Goal: Information Seeking & Learning: Learn about a topic

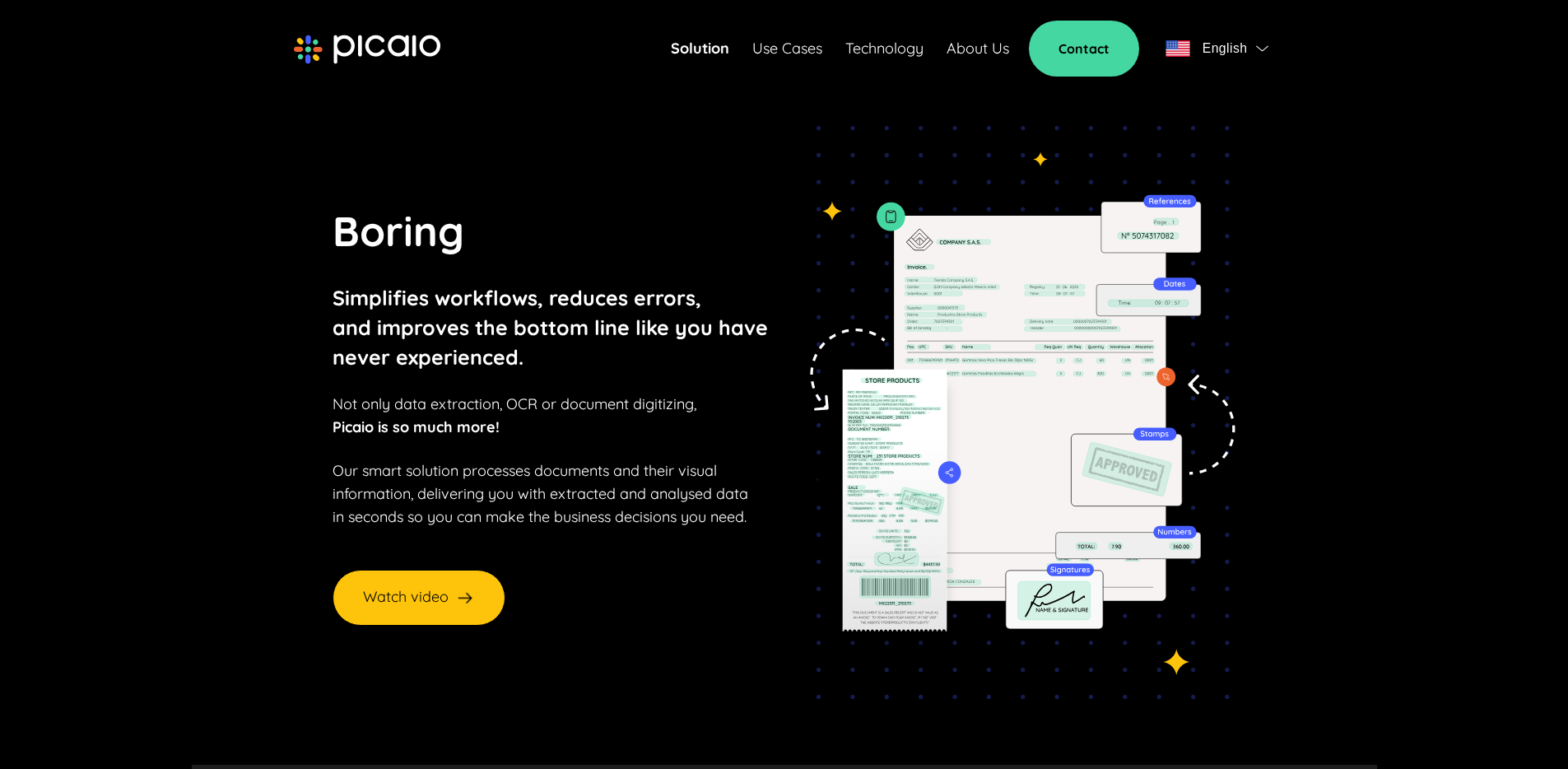
scroll to position [18, 0]
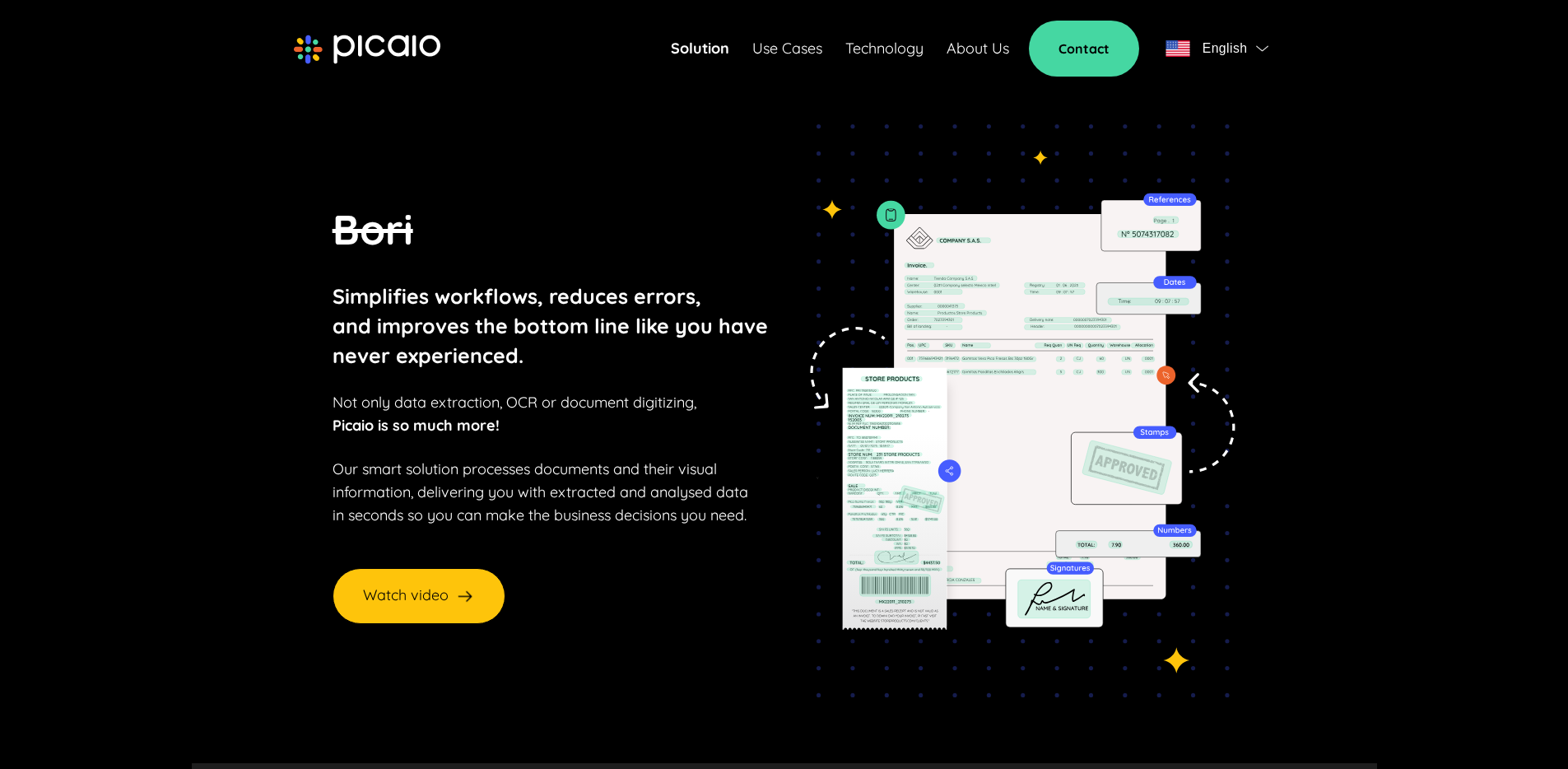
drag, startPoint x: 1191, startPoint y: 72, endPoint x: 1203, endPoint y: 59, distance: 17.7
click at [1191, 72] on div "Solution Use Cases Technology About Us Contact English" at bounding box center [973, 49] width 604 height 56
click at [1203, 59] on span "English" at bounding box center [1226, 49] width 45 height 23
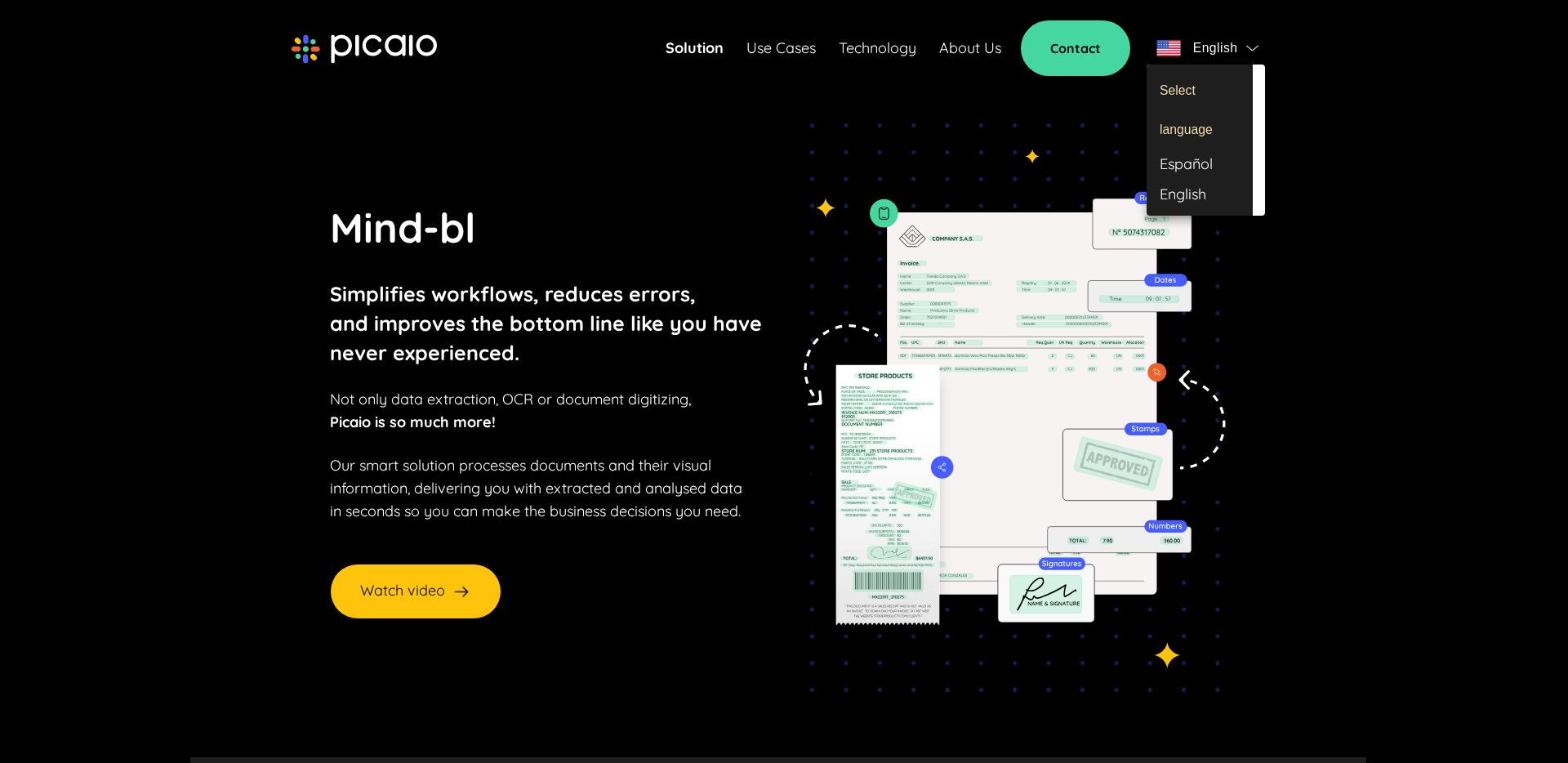
click at [1197, 165] on div "Español" at bounding box center [1199, 164] width 106 height 30
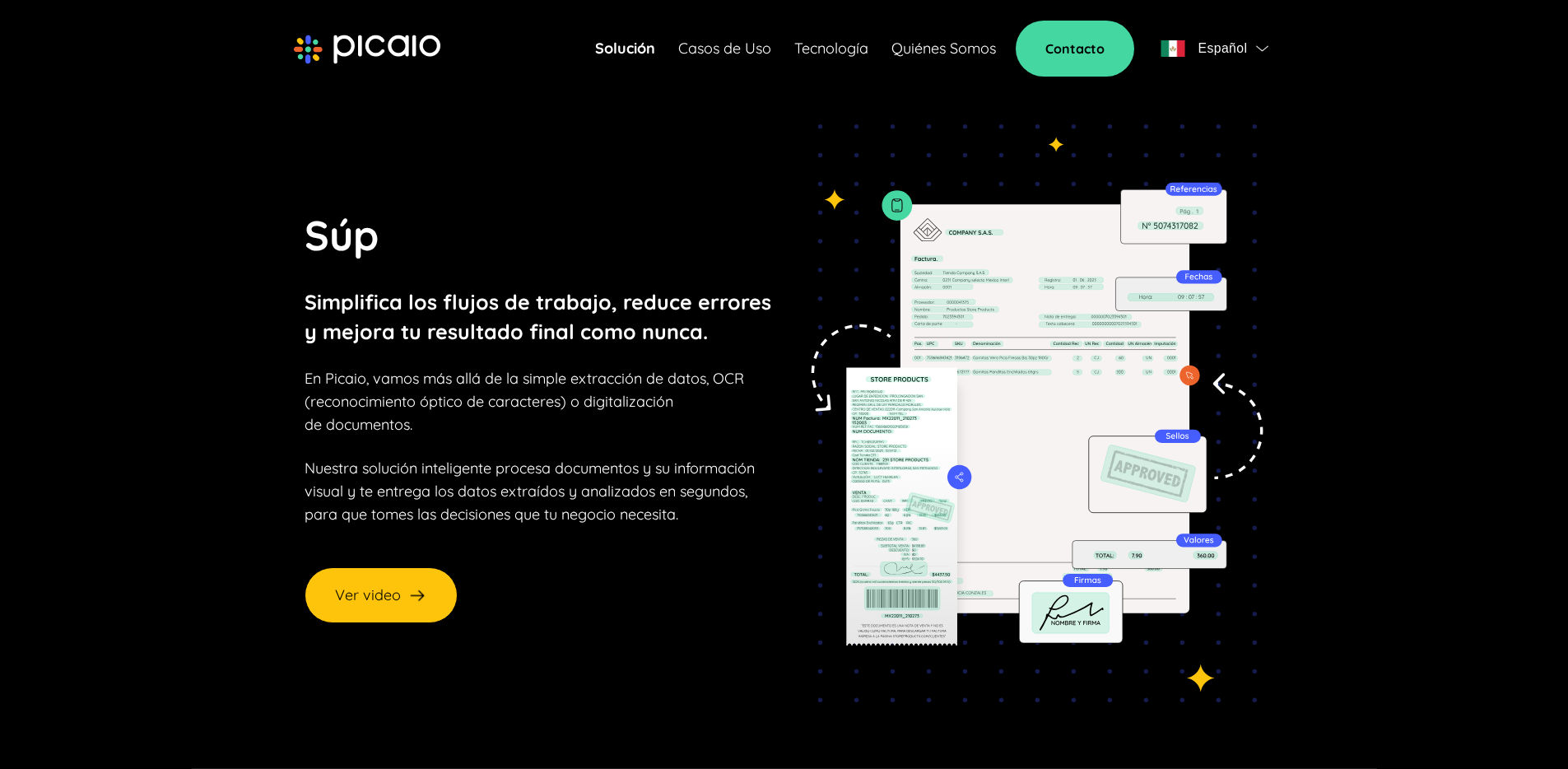
scroll to position [37, 0]
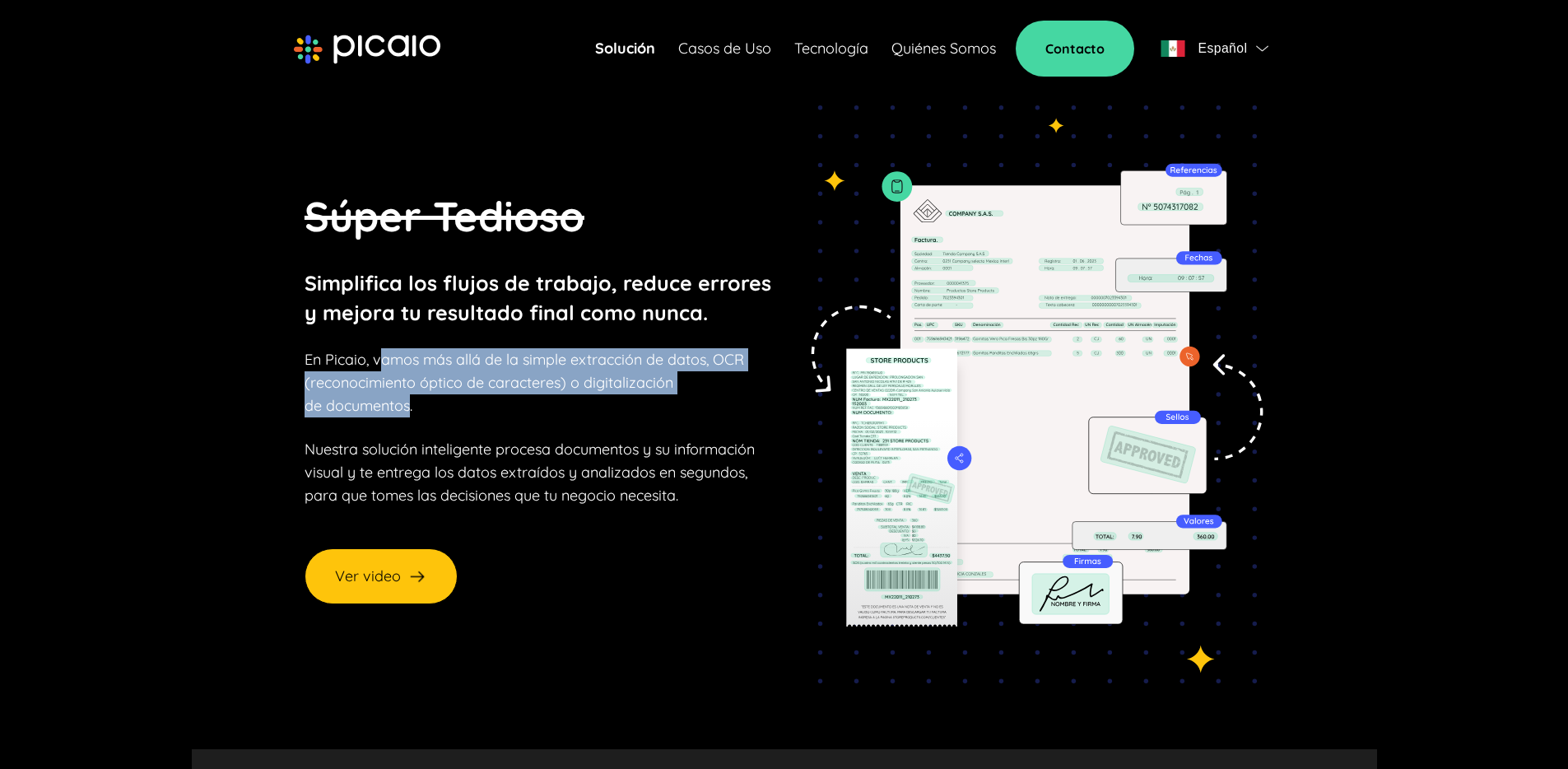
drag, startPoint x: 382, startPoint y: 361, endPoint x: 491, endPoint y: 428, distance: 127.9
click at [412, 408] on span "En Picaio, vamos más allá de la simple extracción de datos, OCR (reconocimiento…" at bounding box center [524, 383] width 440 height 65
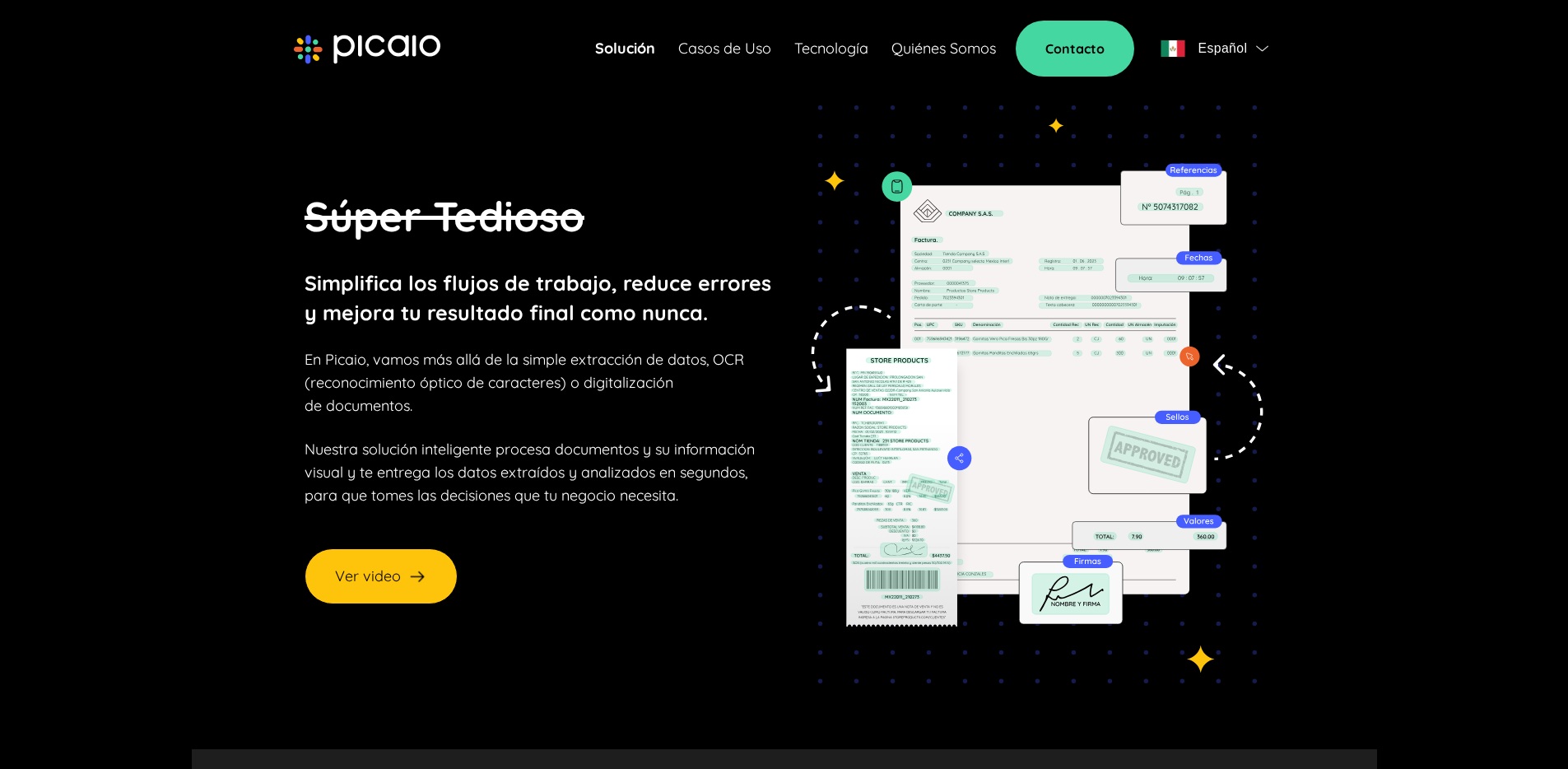
click at [503, 426] on div "Súper Tedioso Simplifica los flujos de trabajo, reduce errores y mejora tu resu…" at bounding box center [539, 346] width 470 height 321
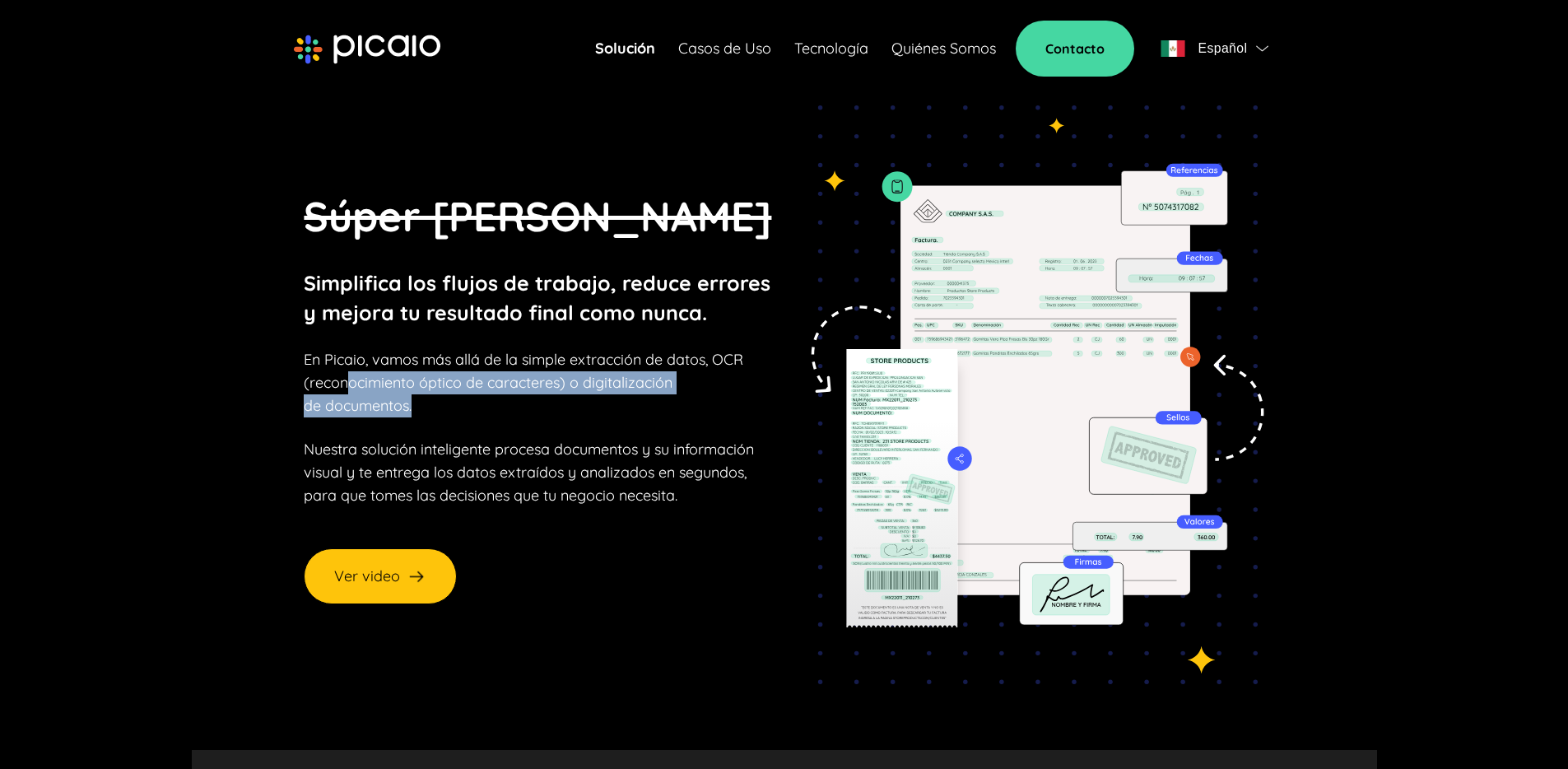
drag, startPoint x: 352, startPoint y: 384, endPoint x: 495, endPoint y: 397, distance: 143.6
click at [495, 397] on p "En Picaio, vamos más allá de la simple extracción de datos, OCR (reconocimiento…" at bounding box center [523, 383] width 440 height 69
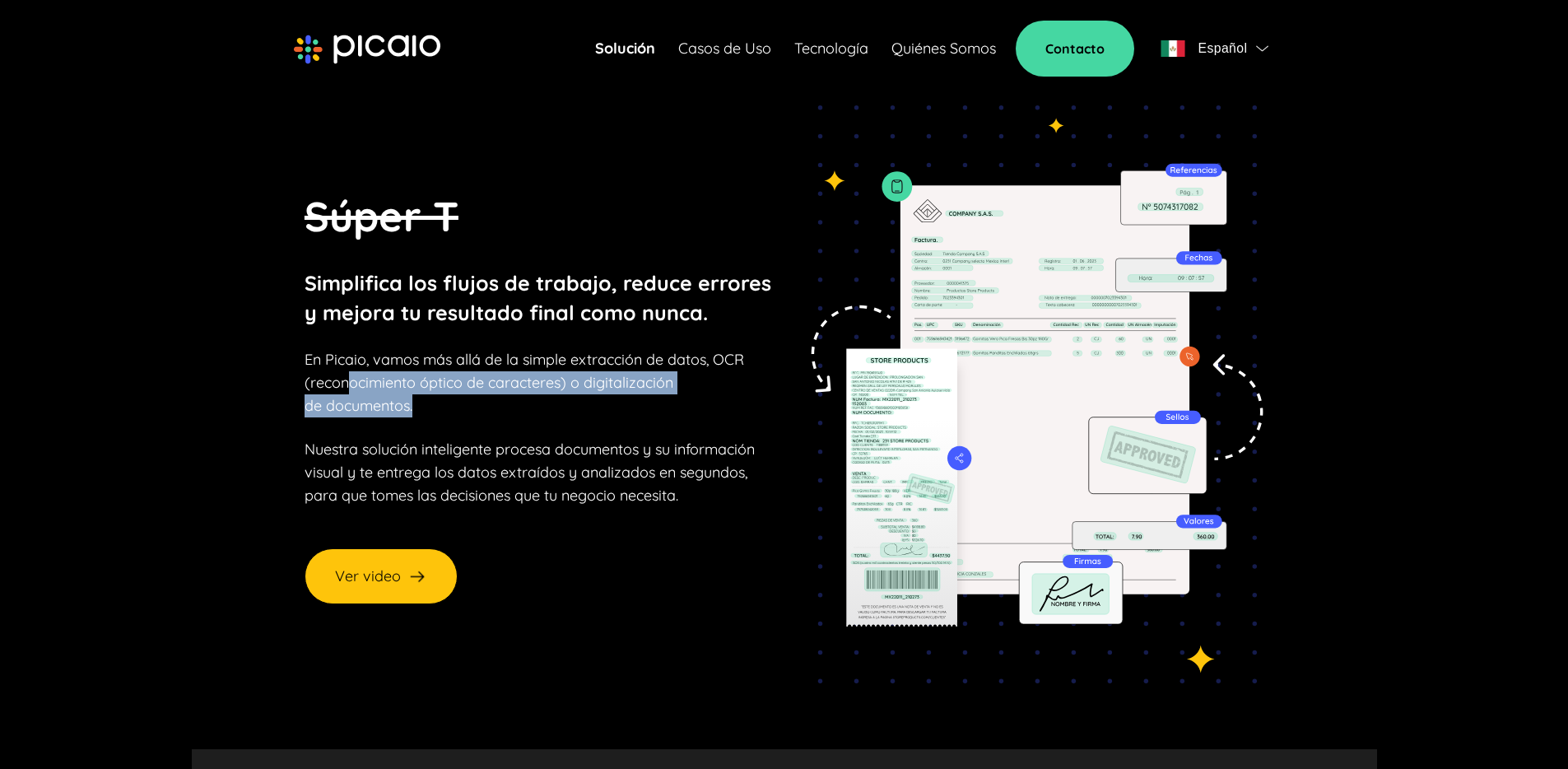
click at [494, 399] on p "En Picaio, vamos más allá de la simple extracción de datos, OCR (reconocimiento…" at bounding box center [524, 383] width 440 height 69
drag, startPoint x: 478, startPoint y: 384, endPoint x: 488, endPoint y: 401, distance: 19.7
click at [488, 401] on p "En Picaio, vamos más allá de la simple extracción de datos, OCR (reconocimiento…" at bounding box center [524, 383] width 440 height 69
click at [490, 402] on p "En Picaio, vamos más allá de la simple extracción de datos, OCR (reconocimiento…" at bounding box center [524, 383] width 440 height 69
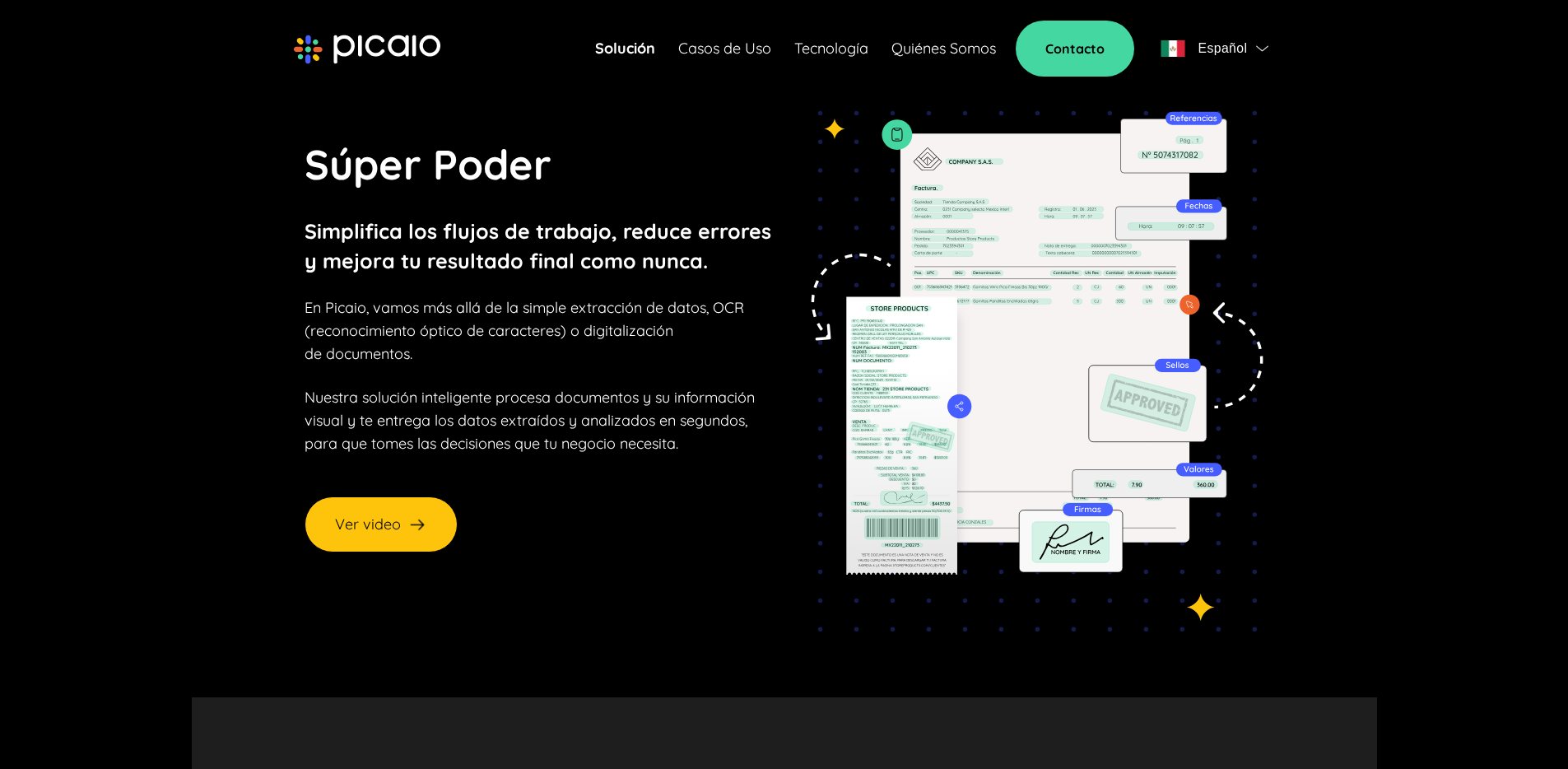
scroll to position [90, 0]
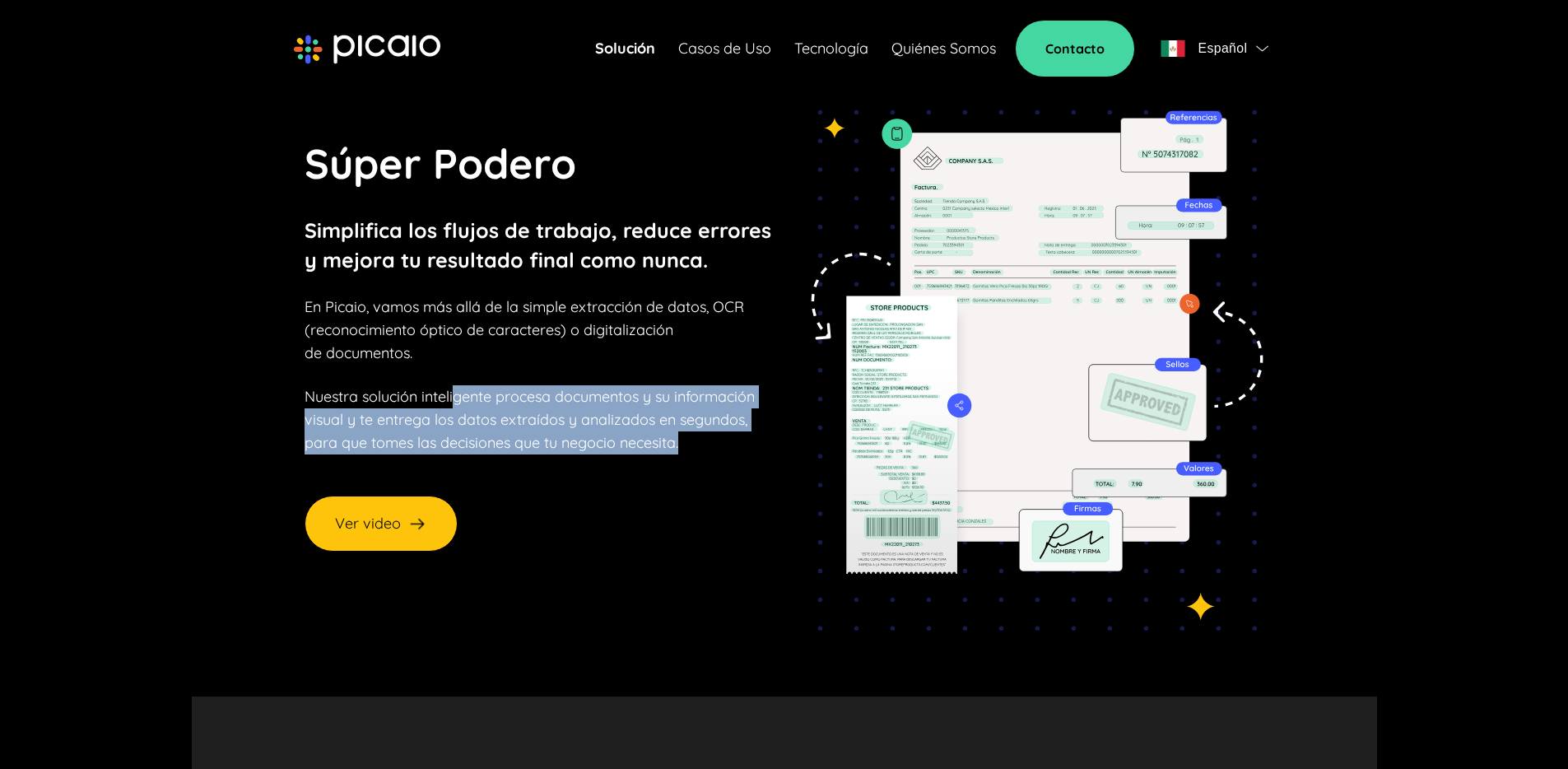
drag, startPoint x: 457, startPoint y: 388, endPoint x: 686, endPoint y: 446, distance: 236.2
click at [686, 446] on p "Nuestra solución inteligente procesa documentos y su información visual y te en…" at bounding box center [530, 420] width 450 height 69
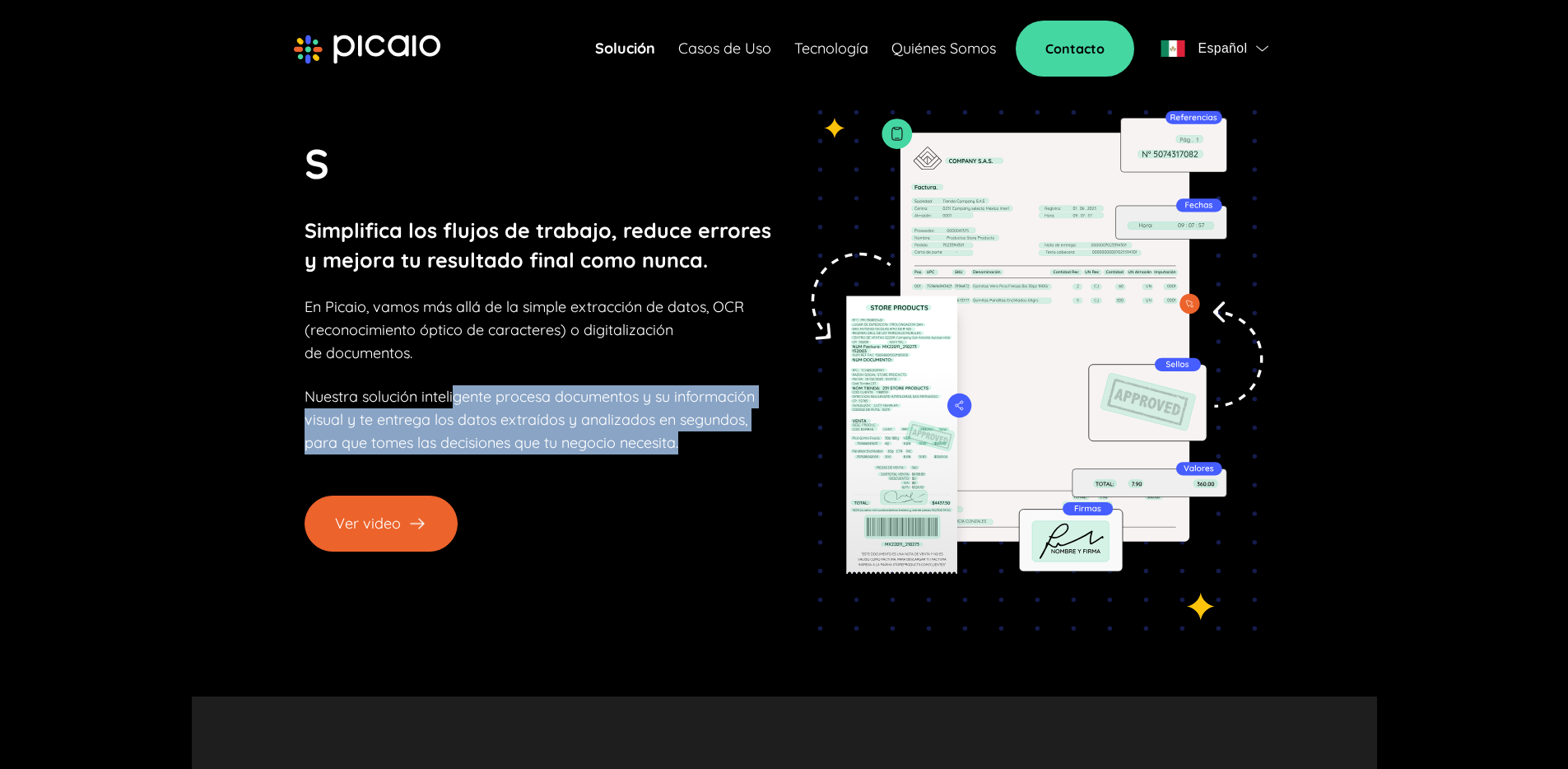
click at [377, 524] on button "Ver video" at bounding box center [381, 523] width 153 height 56
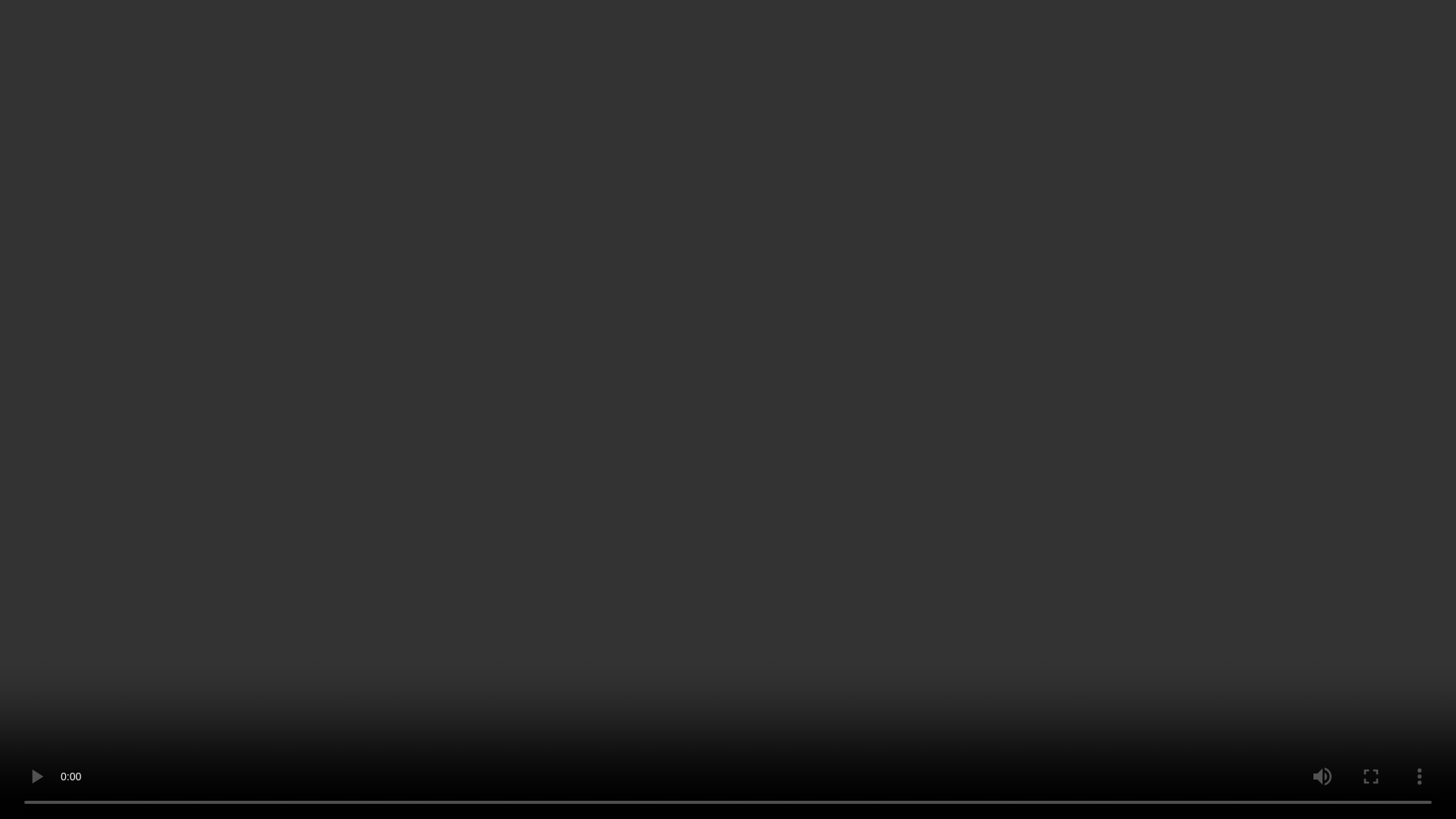
click at [1015, 550] on video "Your browser does not support HTML video." at bounding box center [728, 409] width 1456 height 819
click at [876, 553] on video "Your browser does not support HTML video." at bounding box center [728, 409] width 1456 height 819
click at [766, 305] on video "Your browser does not support HTML video." at bounding box center [728, 409] width 1456 height 819
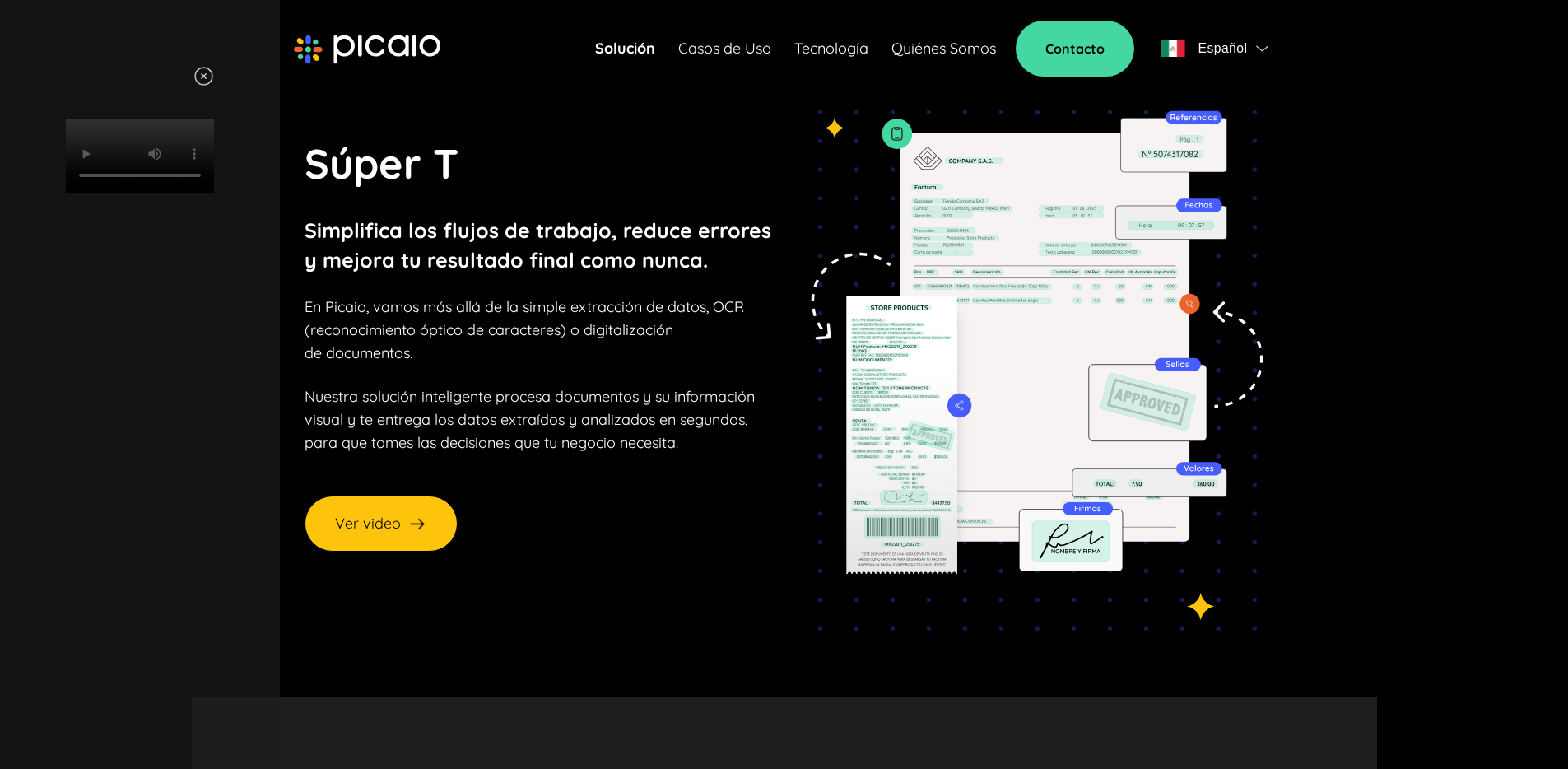
click at [280, 39] on div "Your browser does not support HTML video." at bounding box center [140, 384] width 280 height 769
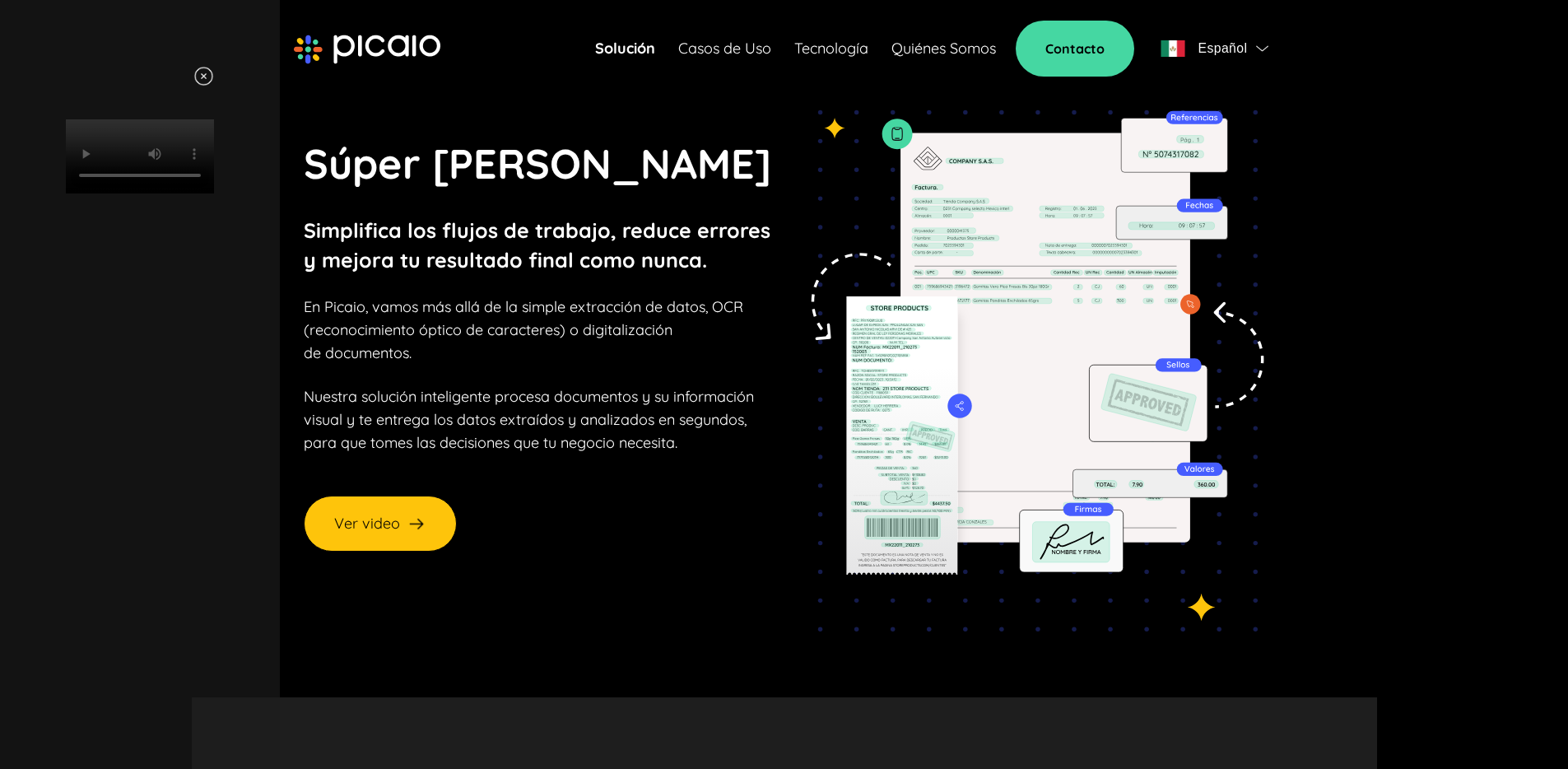
click at [280, 45] on div "Your browser does not support HTML video." at bounding box center [140, 384] width 280 height 769
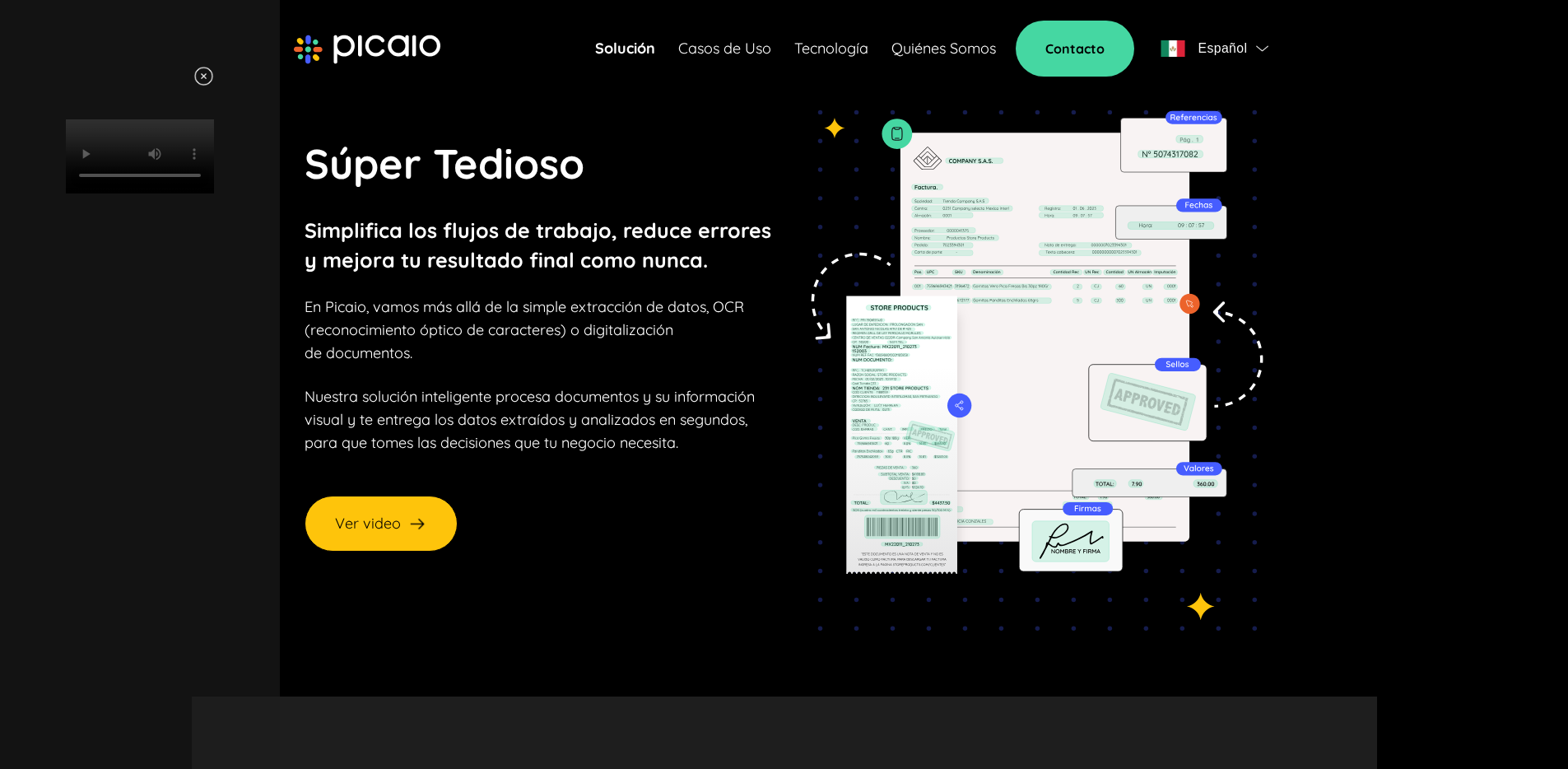
click at [214, 77] on img at bounding box center [204, 76] width 21 height 21
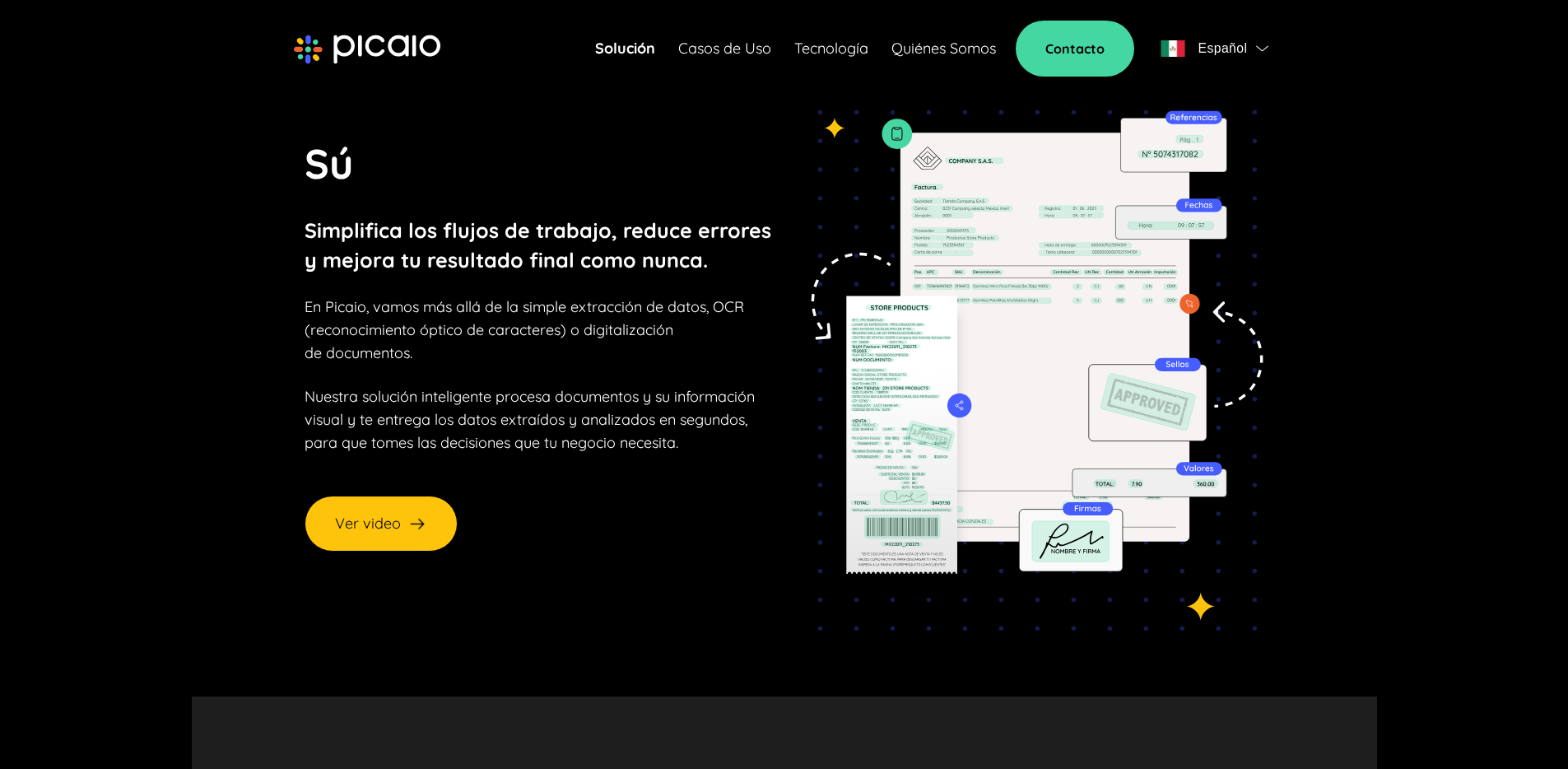
click at [956, 53] on link "Quiénes Somos" at bounding box center [944, 49] width 104 height 23
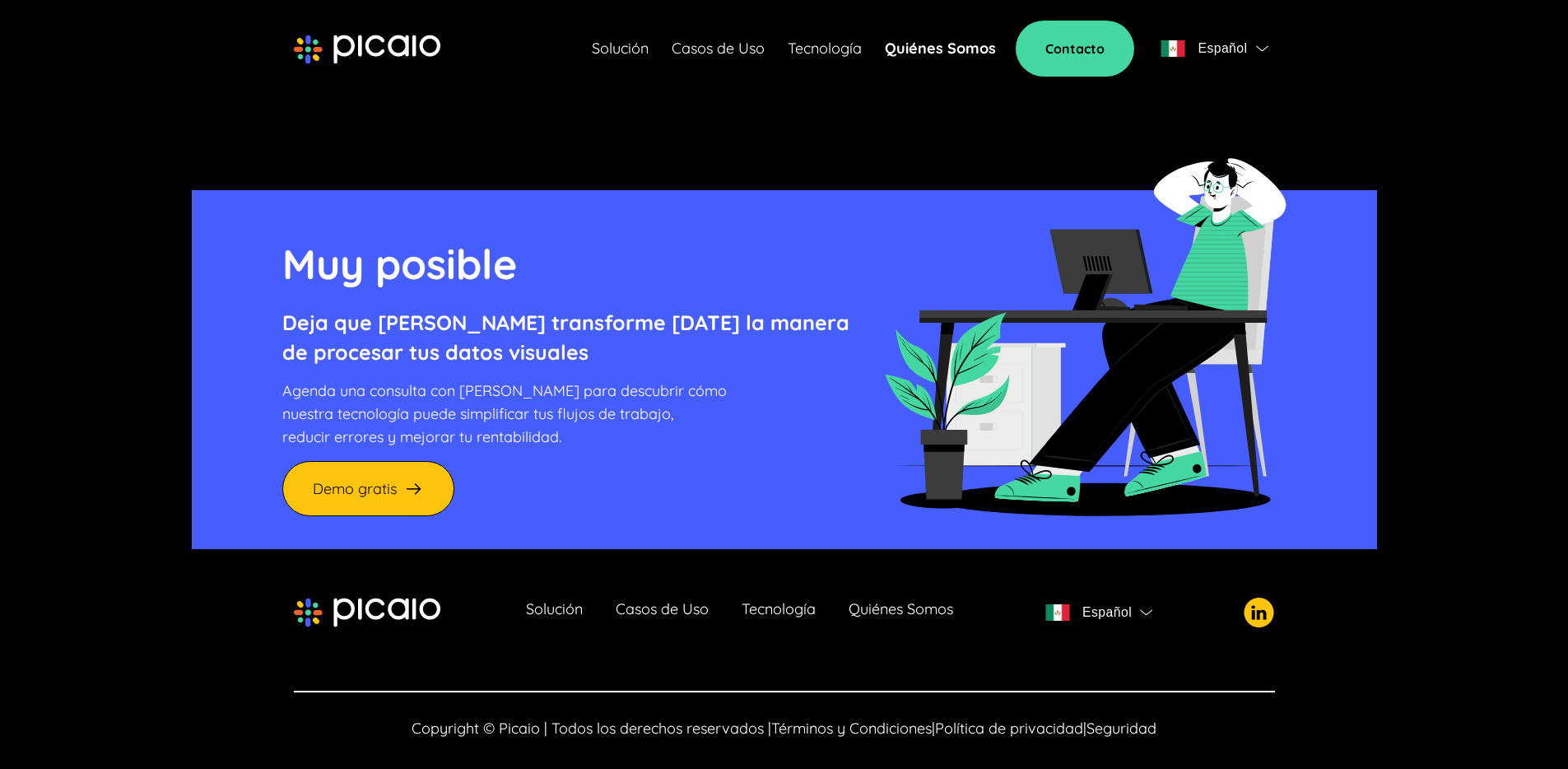
scroll to position [3825, 0]
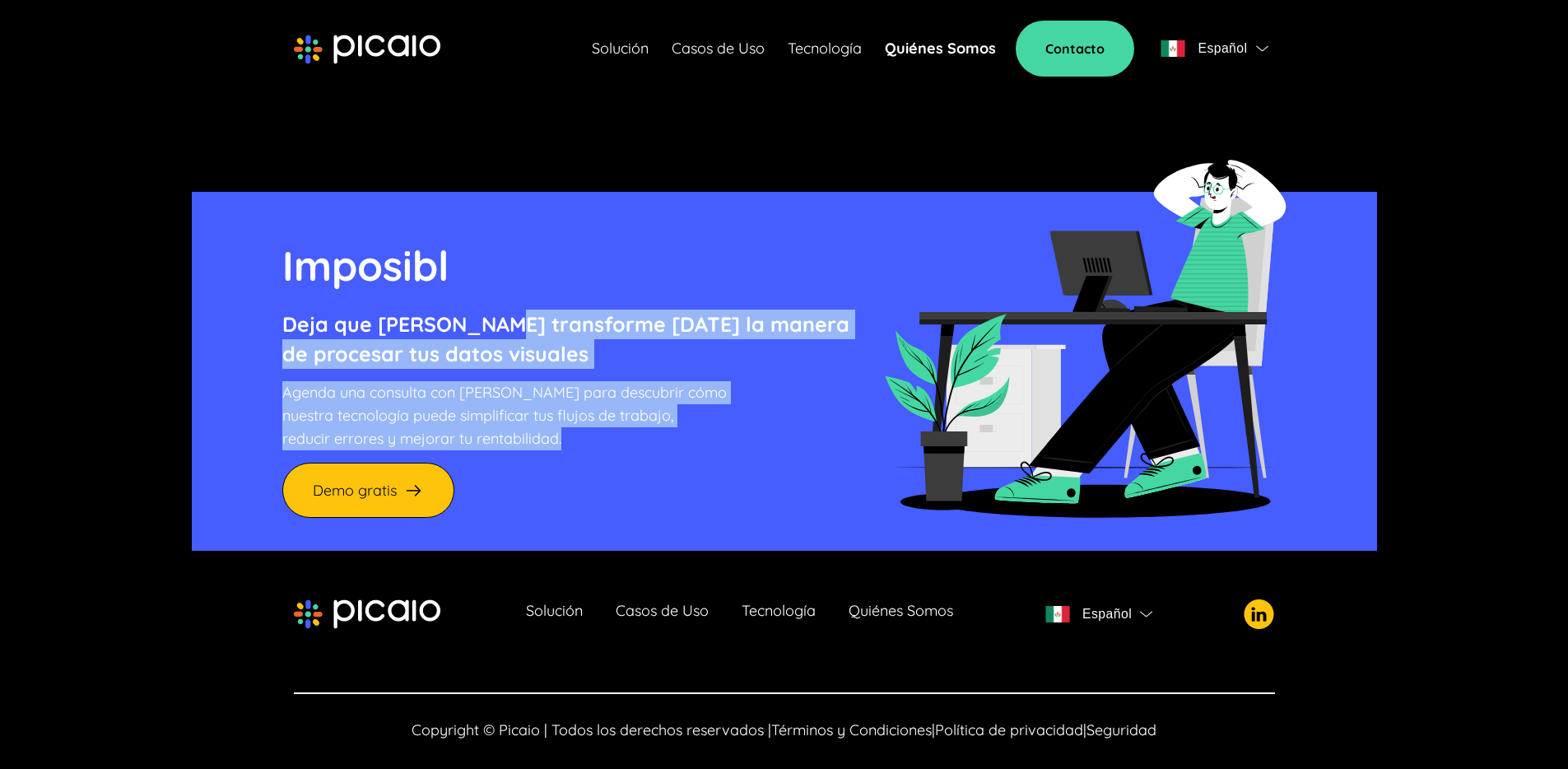
drag, startPoint x: 494, startPoint y: 332, endPoint x: 603, endPoint y: 448, distance: 159.2
click at [603, 448] on div "Imposibl Deja que [PERSON_NAME] transforme [DATE] la manera de procesar tus dat…" at bounding box center [566, 376] width 567 height 283
click at [603, 448] on p "Agenda una consulta con [PERSON_NAME] para descubrir cómo nuestra tecnología pu…" at bounding box center [566, 415] width 567 height 69
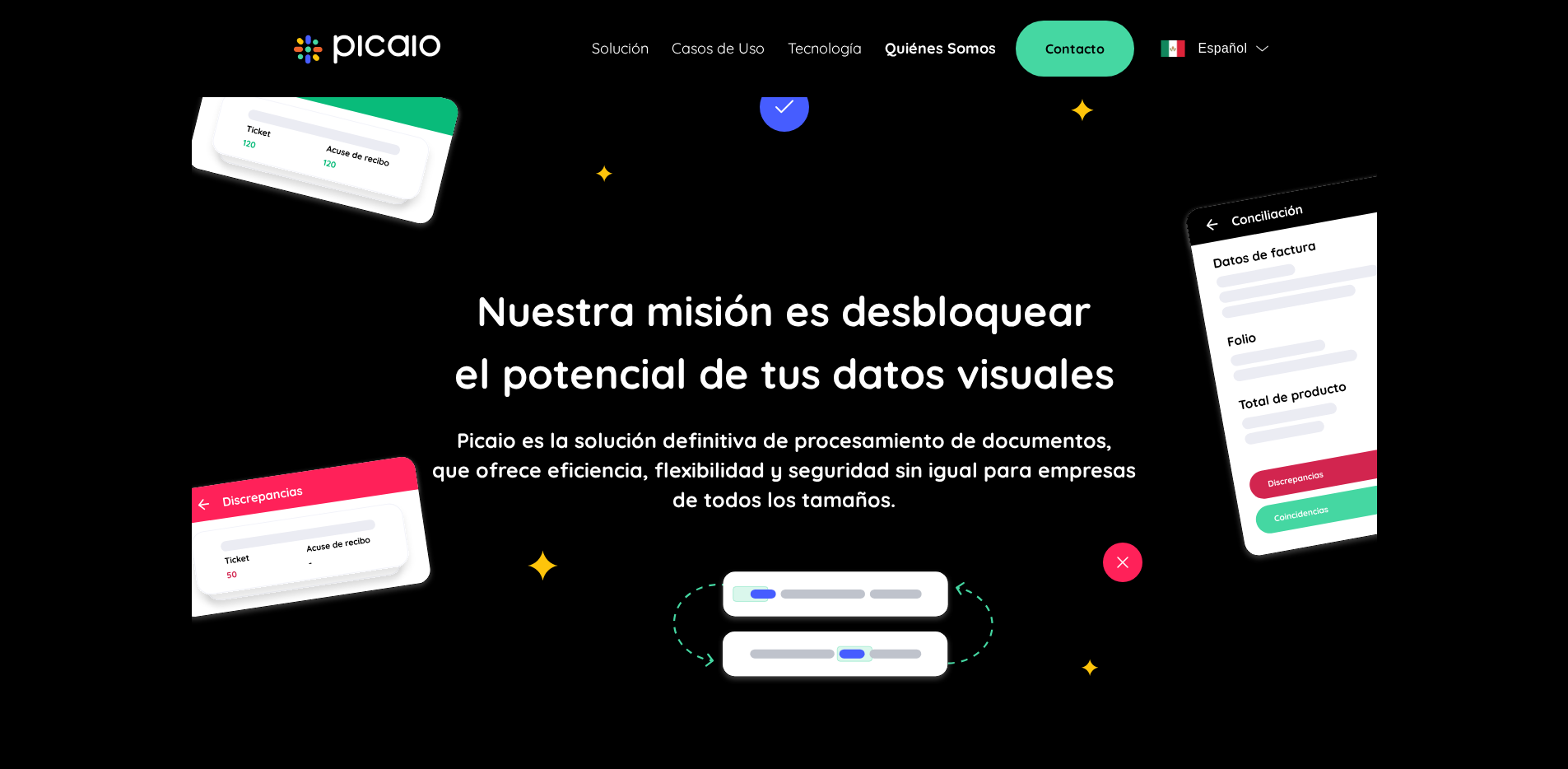
scroll to position [0, 0]
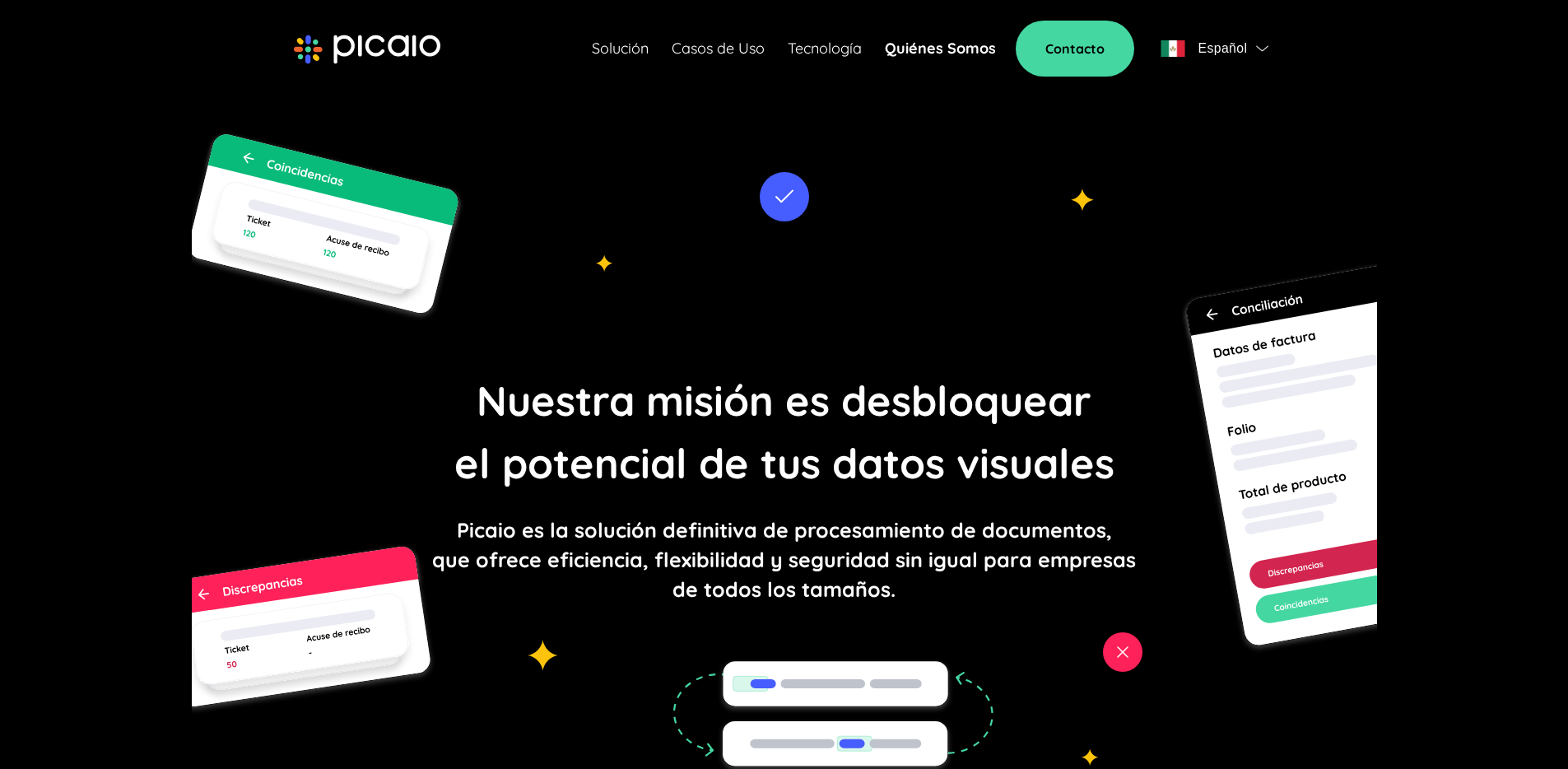
click at [619, 34] on div "Solución Casos de Uso Tecnología Quiénes Somos Contacto Español" at bounding box center [933, 49] width 683 height 56
click at [619, 50] on link "Solución" at bounding box center [620, 49] width 57 height 23
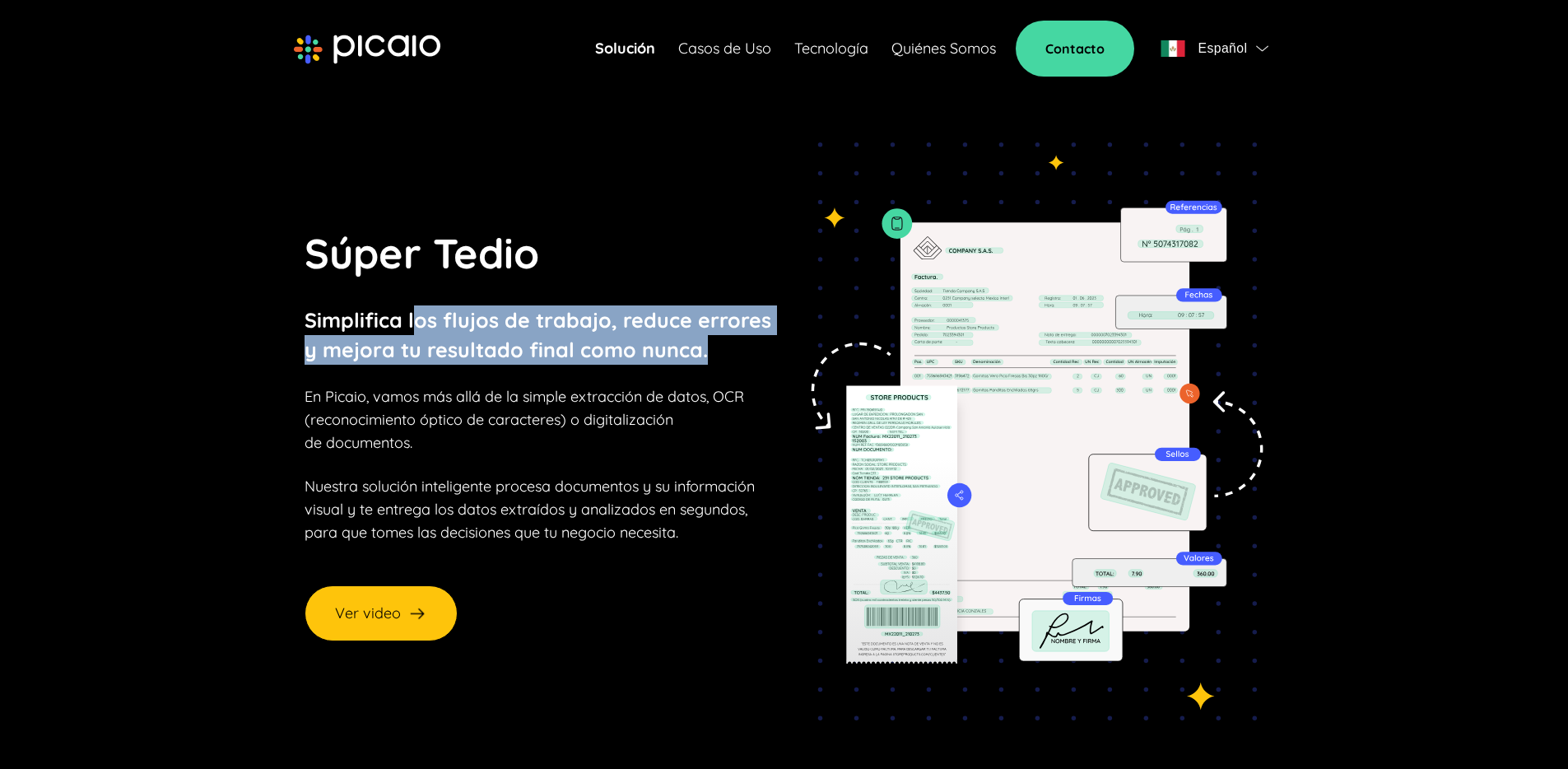
drag, startPoint x: 419, startPoint y: 309, endPoint x: 712, endPoint y: 336, distance: 294.2
click at [712, 336] on p "Simplifica los flujos de trabajo, reduce errores y mejora tu resultado final co…" at bounding box center [538, 335] width 467 height 59
click at [713, 347] on p "Simplifica los flujos de trabajo, reduce errores y mejora tu resultado final co…" at bounding box center [538, 335] width 467 height 59
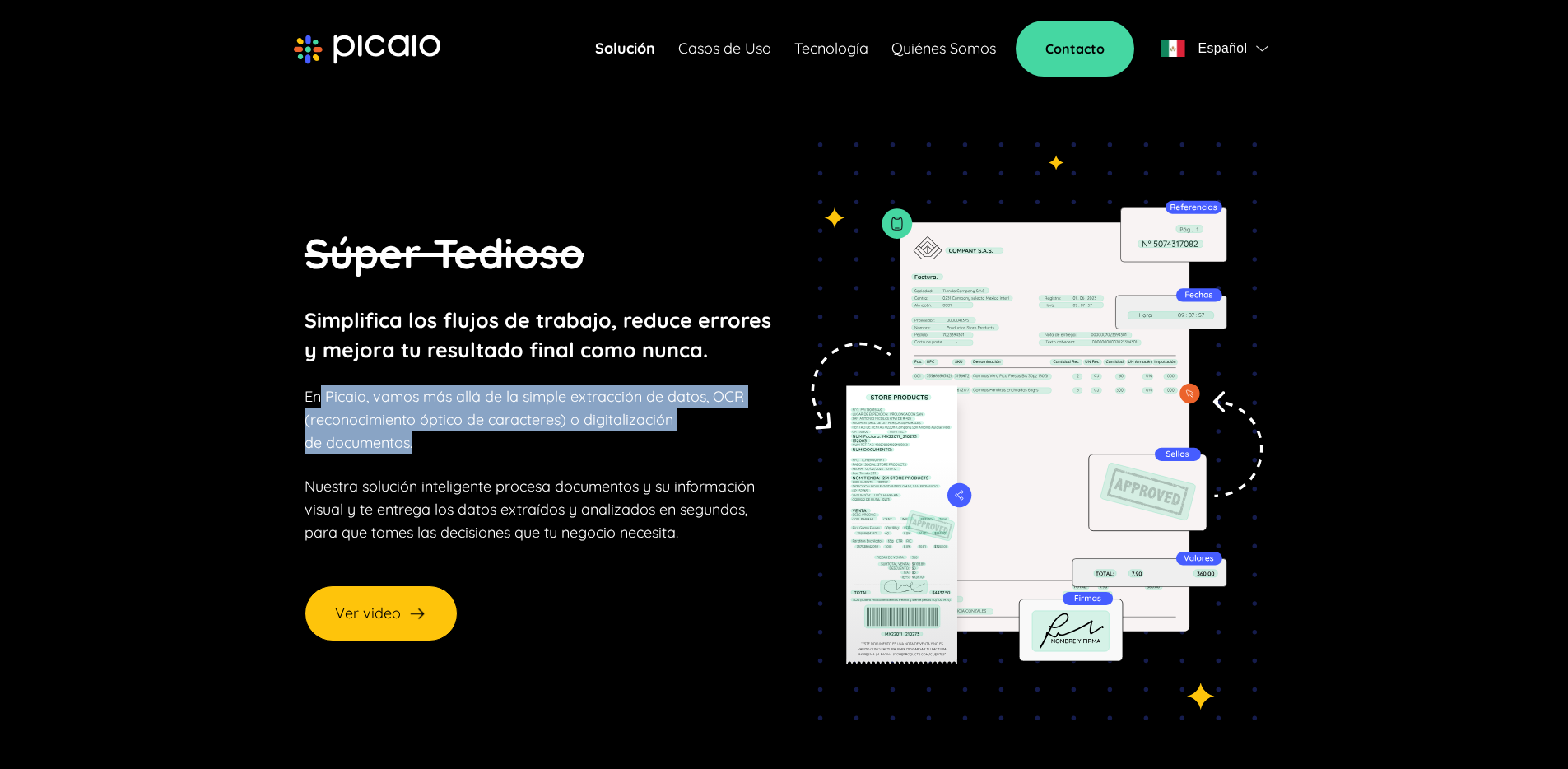
drag, startPoint x: 362, startPoint y: 410, endPoint x: 451, endPoint y: 446, distance: 96.0
click at [451, 446] on p "En Picaio, vamos más allá de la simple extracción de datos, OCR (reconocimiento…" at bounding box center [524, 420] width 440 height 69
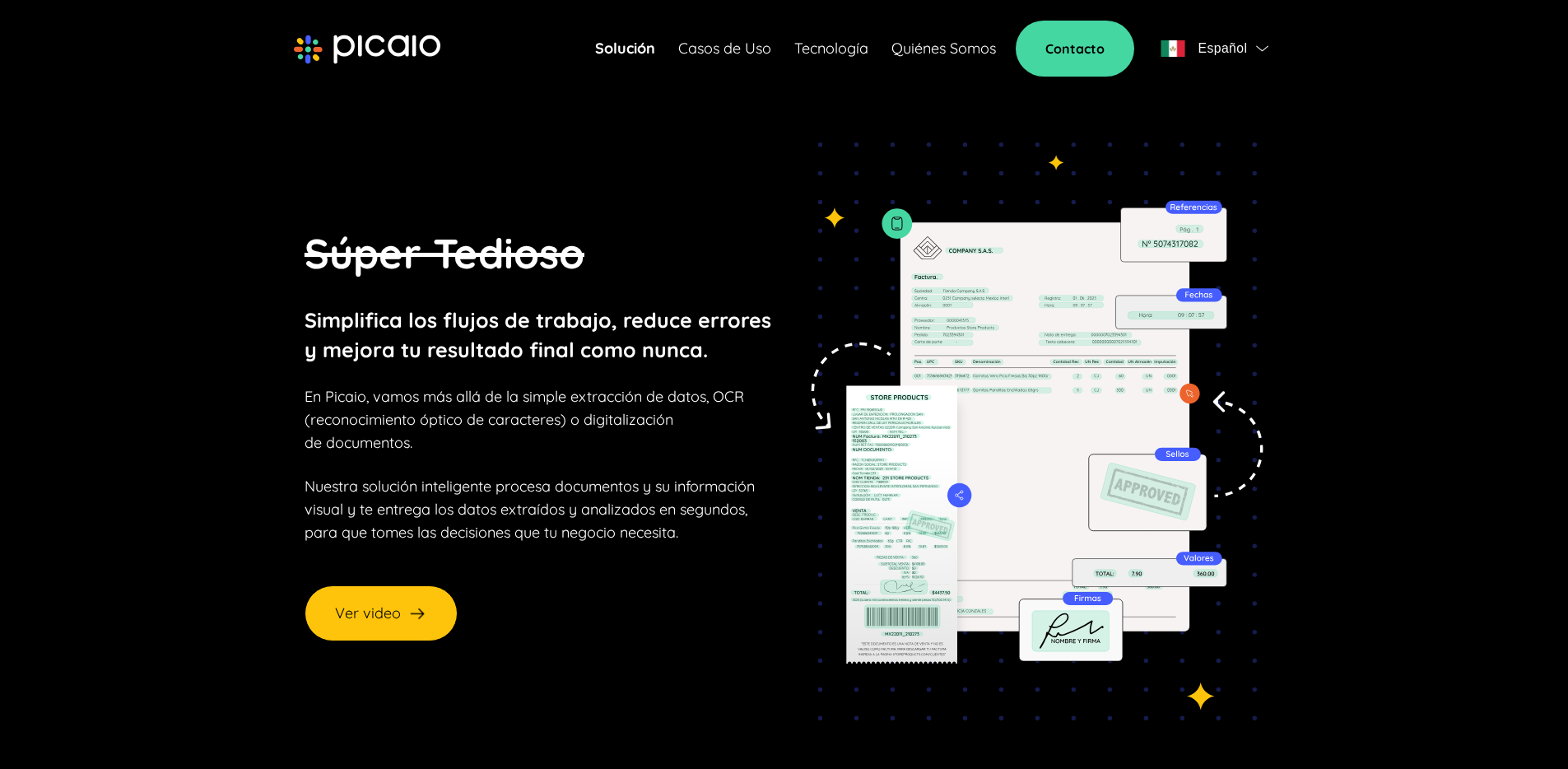
click at [477, 432] on p "En Picaio, vamos más allá de la simple extracción de datos, OCR (reconocimiento…" at bounding box center [524, 420] width 440 height 69
